Goal: Find specific page/section: Find specific page/section

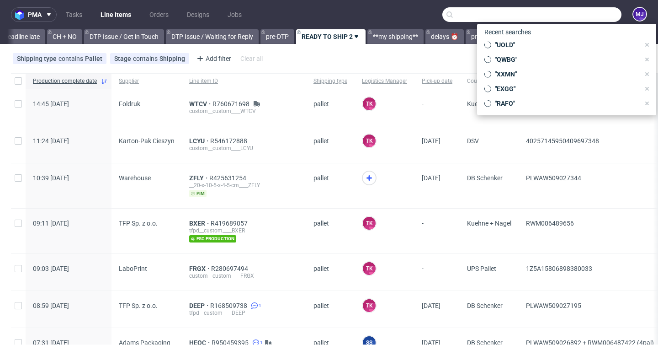
click at [586, 16] on input "text" at bounding box center [531, 14] width 179 height 15
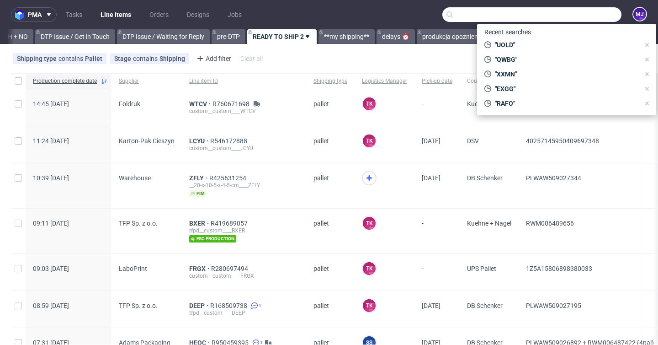
scroll to position [0, 1337]
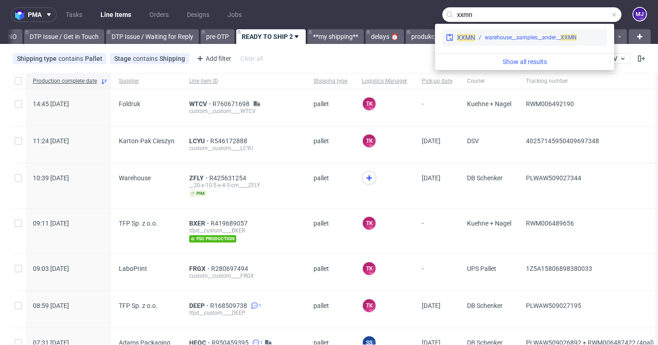
type input "xxmn"
click at [548, 37] on div "warehouse__samples__ander__ XXMN" at bounding box center [531, 37] width 92 height 8
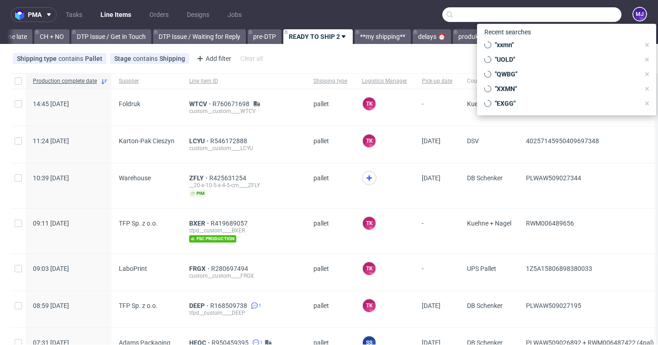
click at [566, 11] on input "text" at bounding box center [531, 14] width 179 height 15
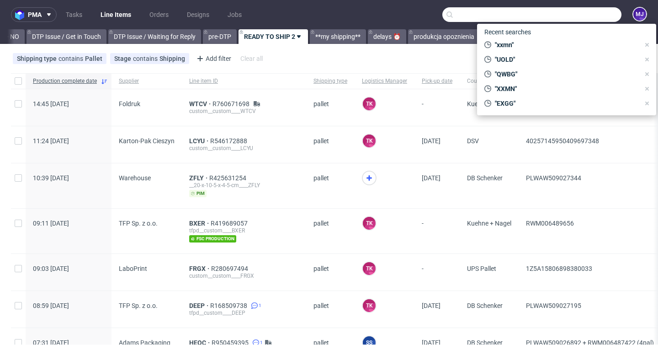
scroll to position [0, 1337]
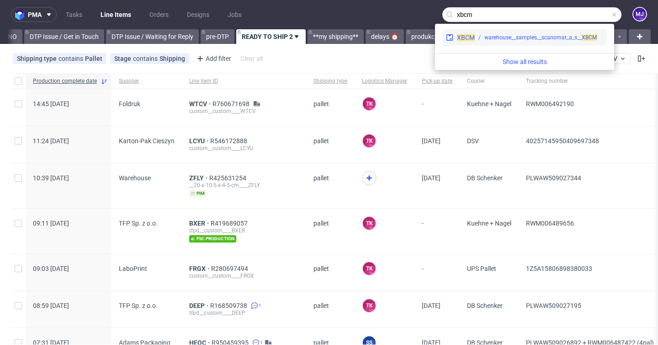
type input "xbcm"
click at [542, 38] on div "warehouse__samples__scanomat_a_s__ XBCM" at bounding box center [541, 37] width 112 height 8
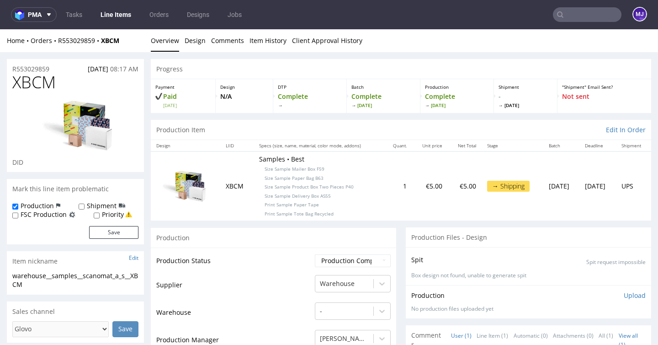
click at [559, 11] on input "text" at bounding box center [587, 14] width 69 height 15
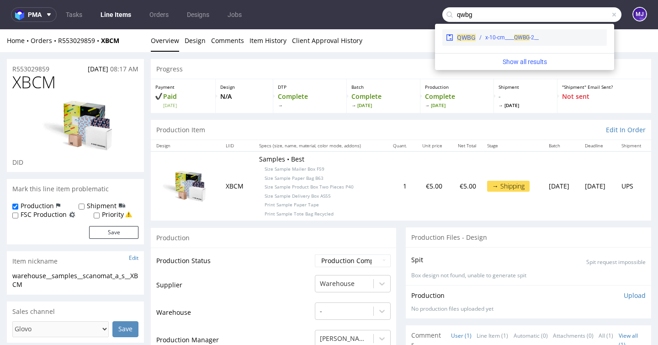
type input "qwbg"
click at [512, 38] on div "__2-x-10-cm____ QWBG" at bounding box center [511, 37] width 53 height 8
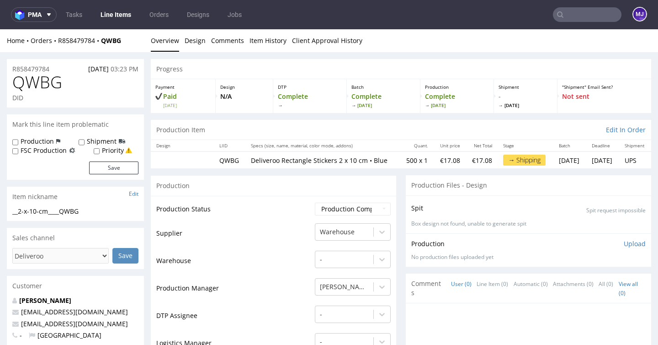
click at [580, 16] on input "text" at bounding box center [587, 14] width 69 height 15
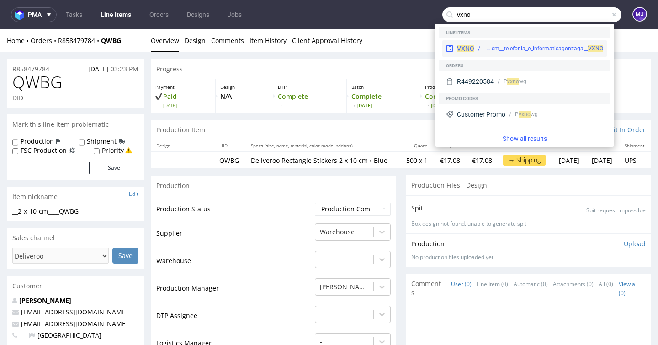
type input "vxno"
click at [545, 44] on div "warehouse__18-3-x-4-x-10-2-cm__telefonia_e_informaticagonzaga__ VXNO" at bounding box center [543, 48] width 119 height 8
